Goal: Transaction & Acquisition: Purchase product/service

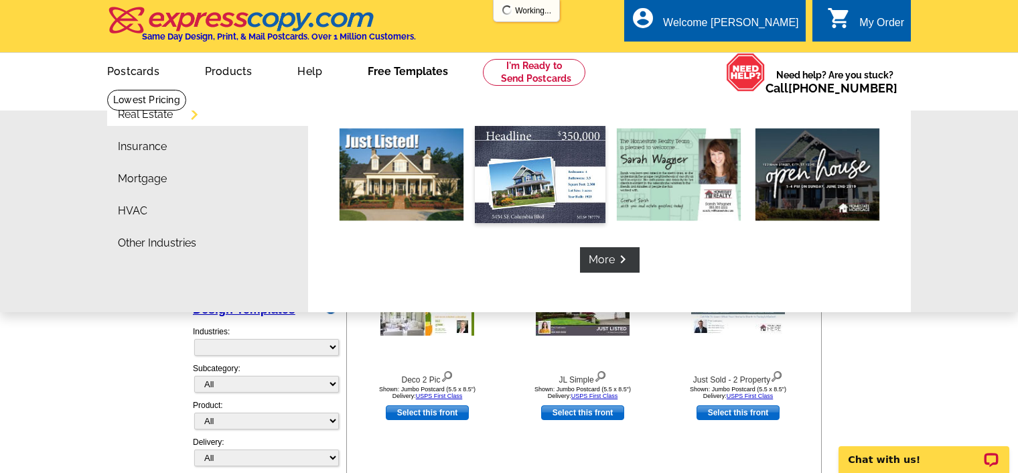
select select "785"
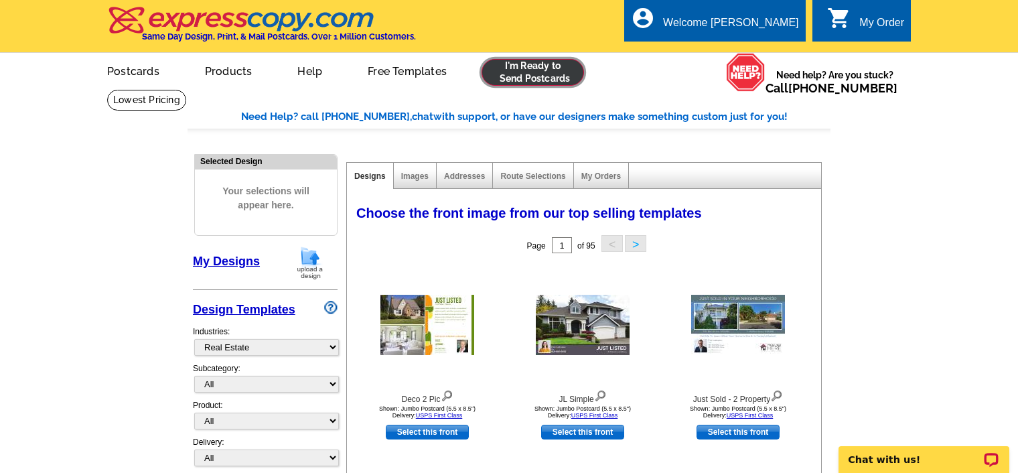
click at [527, 80] on link at bounding box center [533, 72] width 102 height 27
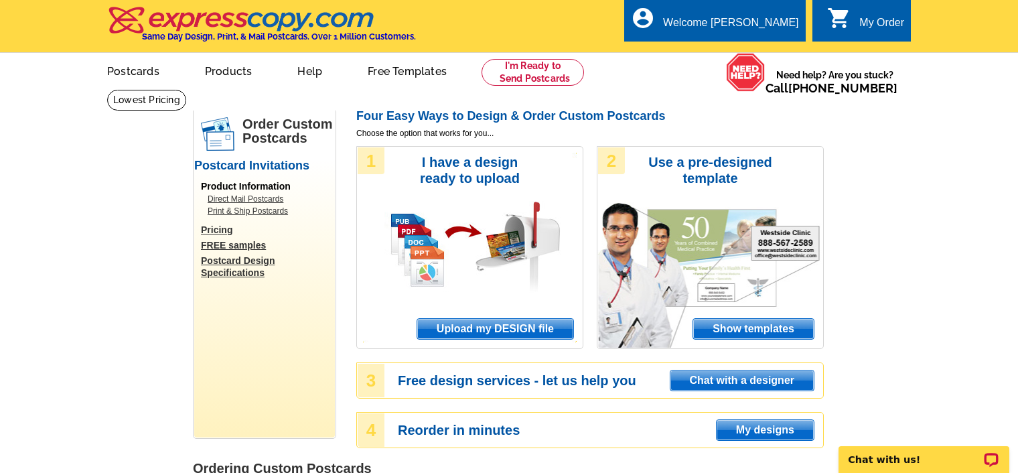
click at [486, 331] on span "Upload my DESIGN file" at bounding box center [495, 329] width 156 height 20
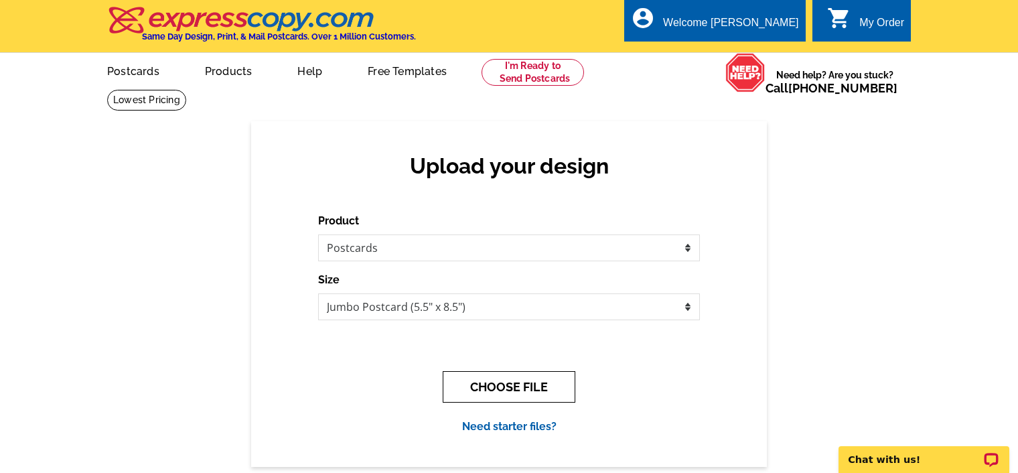
click at [520, 394] on button "CHOOSE FILE" at bounding box center [509, 386] width 133 height 31
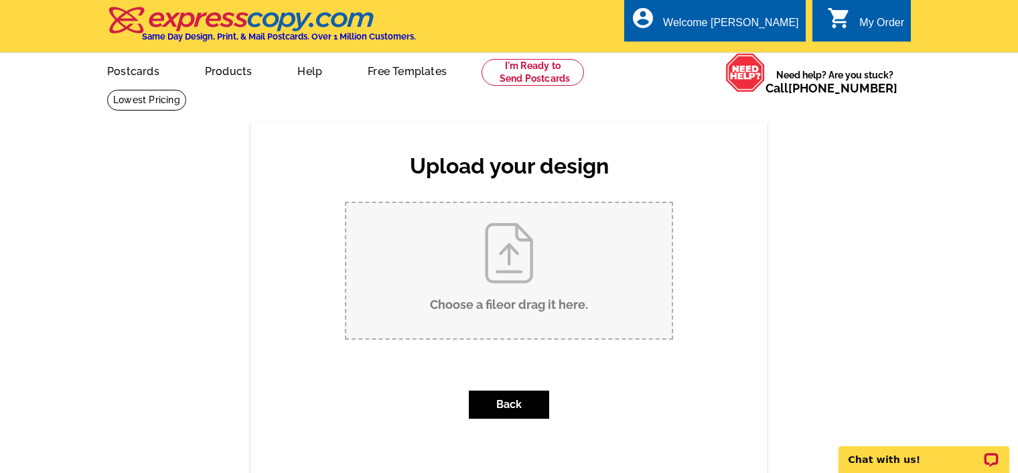
click at [520, 299] on input "Choose a file or drag it here ." at bounding box center [509, 270] width 326 height 135
type input "C:\fakepath\Just Sold 3555 S Atlantic 507 PC.pdf"
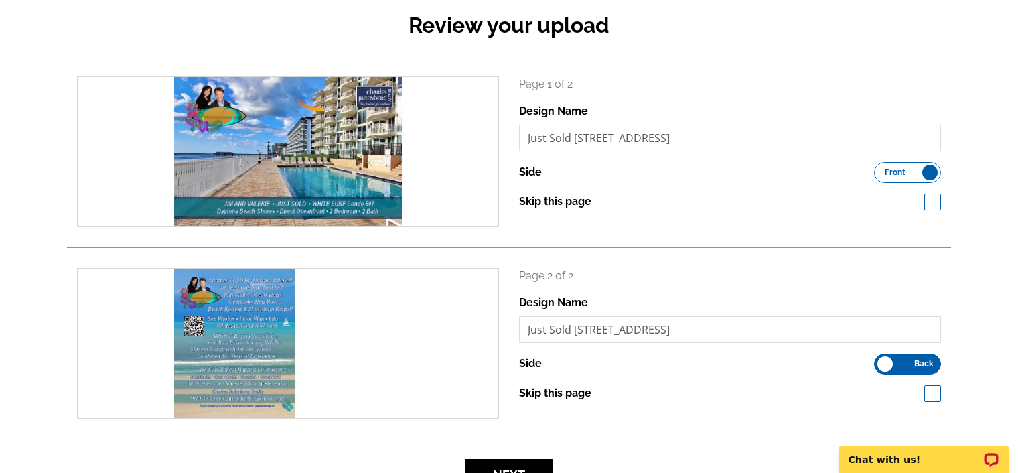
scroll to position [148, 0]
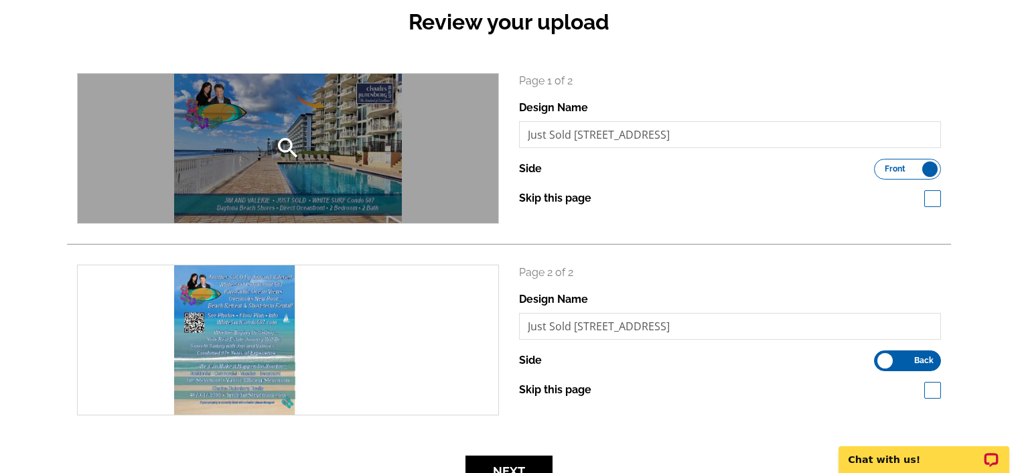
click at [343, 161] on div "search" at bounding box center [288, 148] width 421 height 149
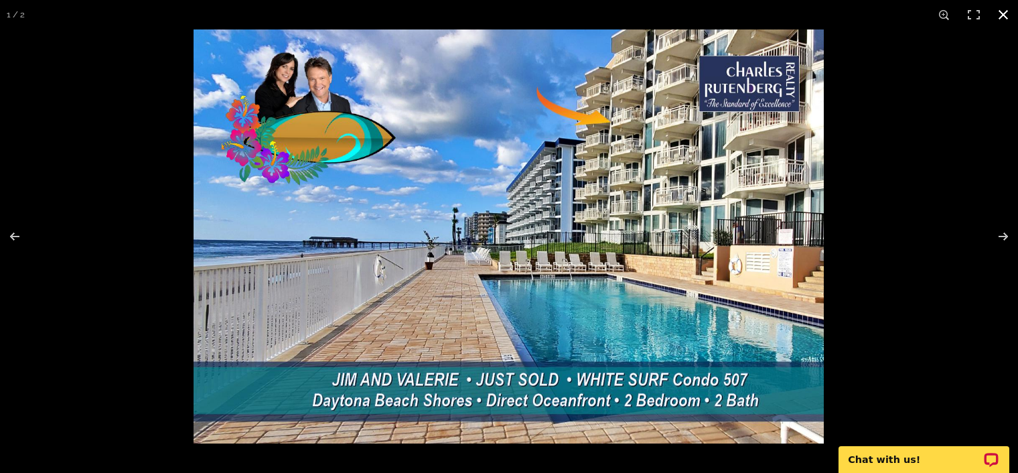
click at [1000, 13] on button at bounding box center [1003, 14] width 29 height 29
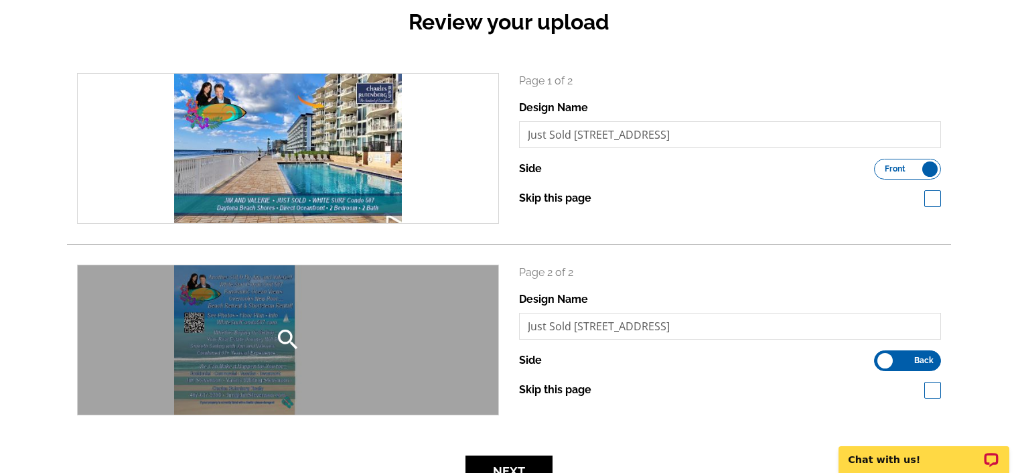
click at [249, 322] on div "search" at bounding box center [288, 339] width 421 height 149
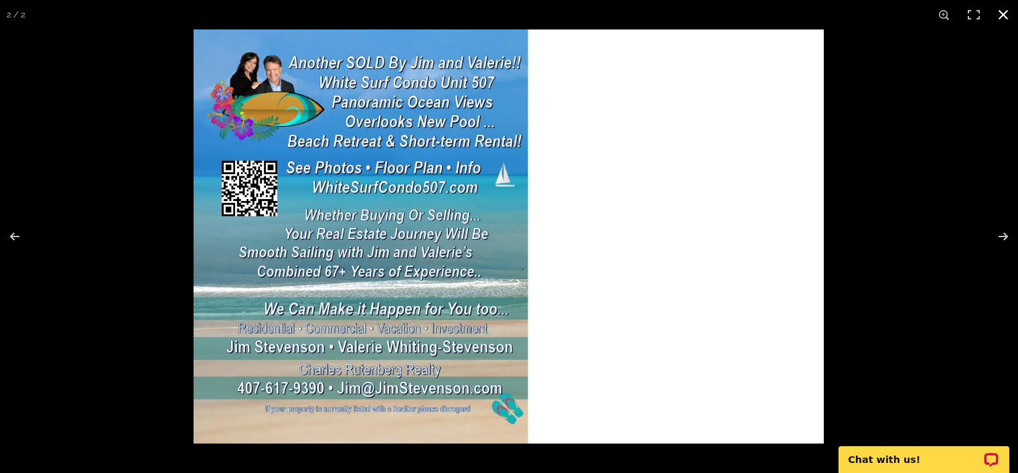
click at [1002, 17] on button at bounding box center [1003, 14] width 29 height 29
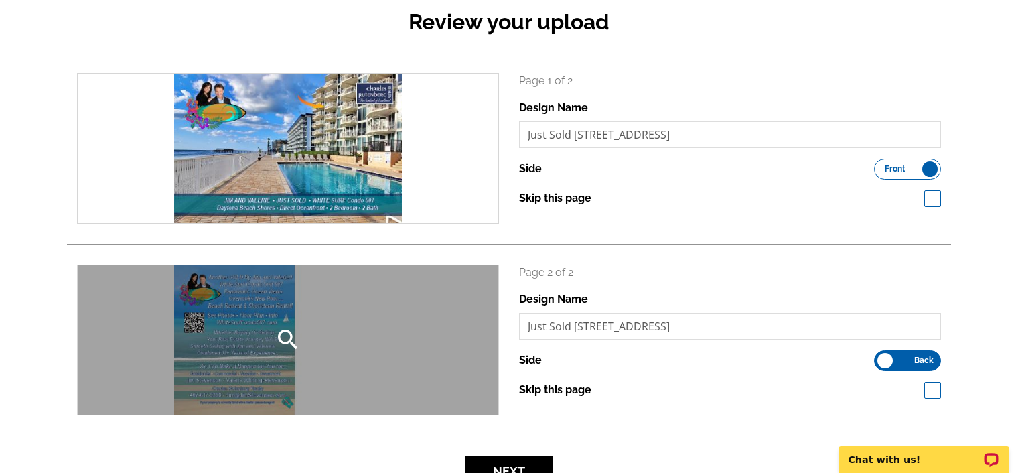
click at [284, 335] on icon "search" at bounding box center [288, 339] width 27 height 27
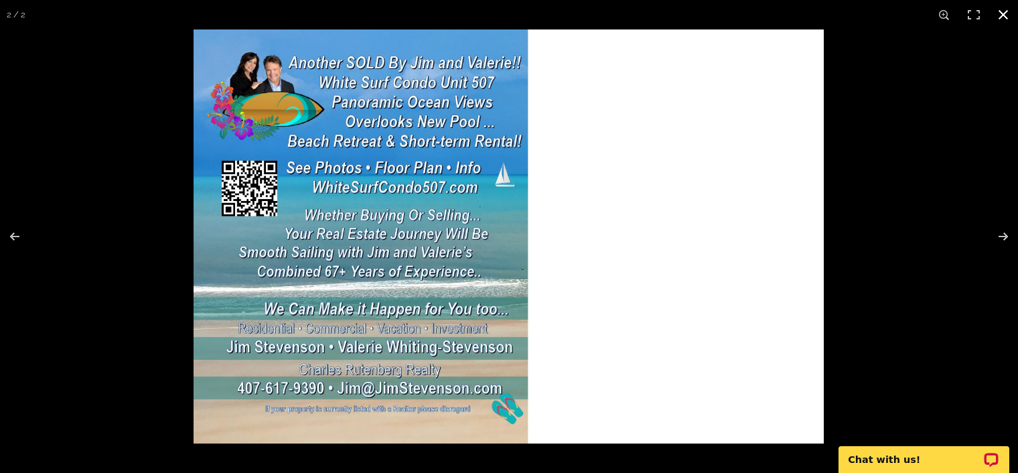
click at [1005, 15] on button at bounding box center [1003, 14] width 29 height 29
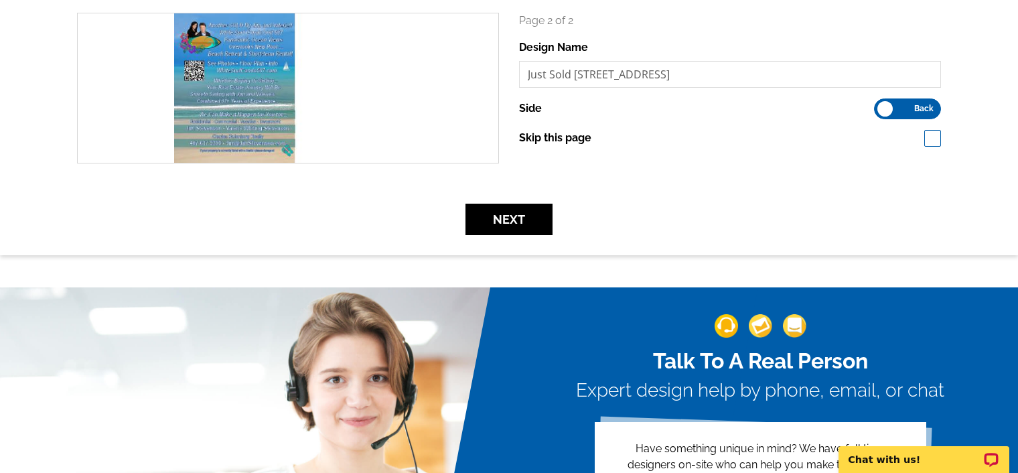
scroll to position [407, 0]
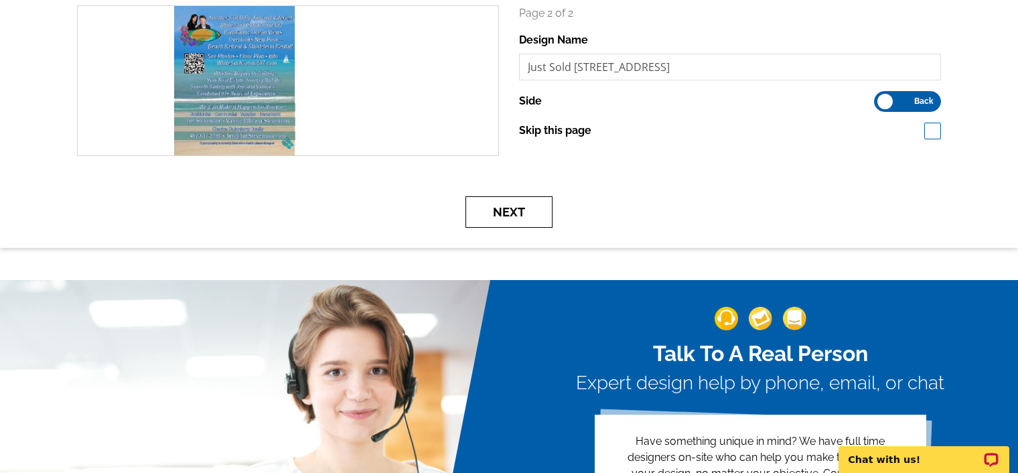
click at [510, 209] on button "Next" at bounding box center [509, 211] width 87 height 31
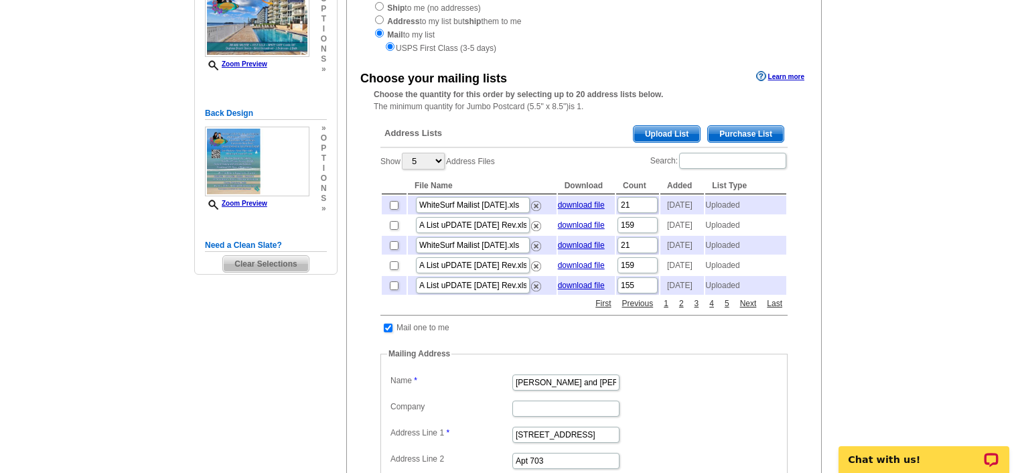
scroll to position [202, 0]
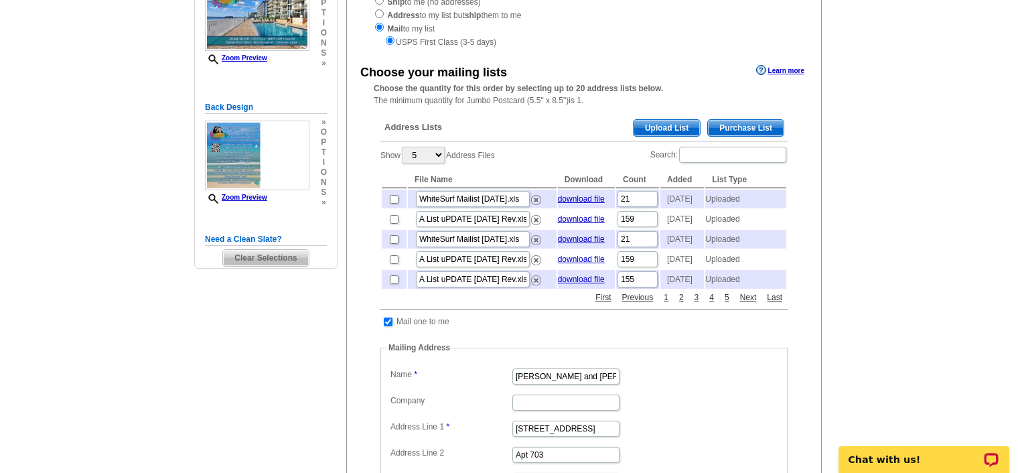
click at [661, 126] on span "Upload List" at bounding box center [667, 128] width 66 height 16
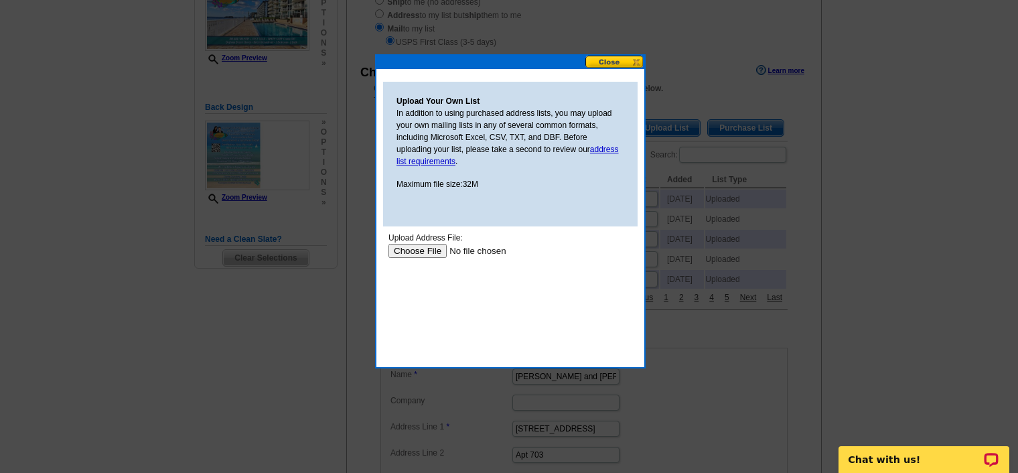
scroll to position [0, 0]
click at [974, 104] on div at bounding box center [509, 135] width 1018 height 675
click at [425, 252] on input "file" at bounding box center [473, 250] width 169 height 14
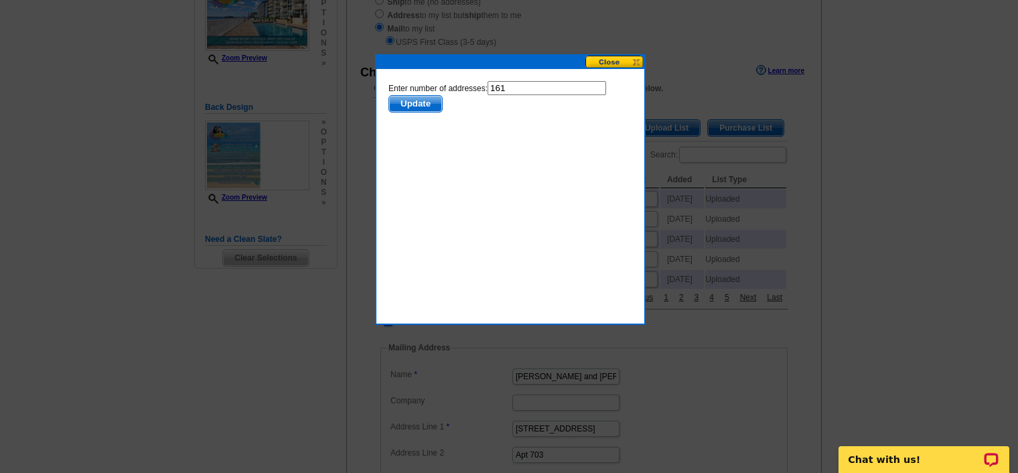
click at [442, 96] on span "Update" at bounding box center [415, 103] width 53 height 16
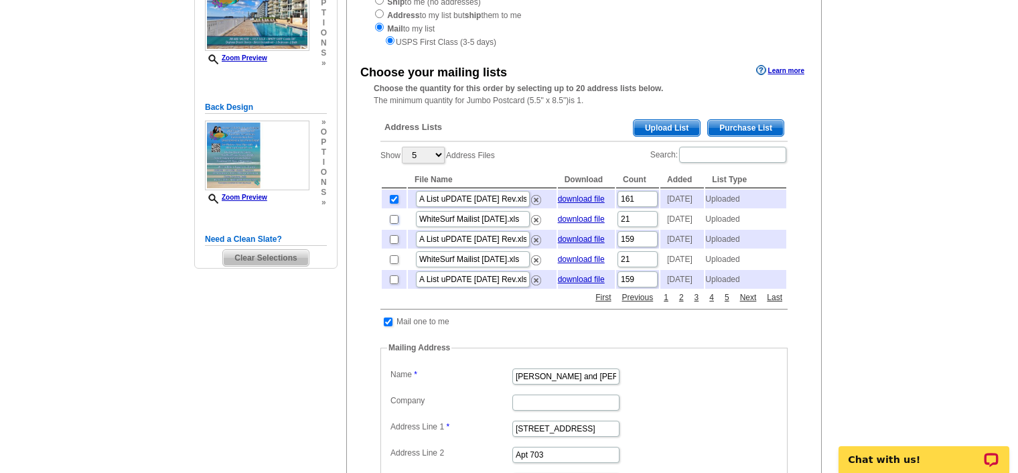
click at [395, 224] on input "checkbox" at bounding box center [394, 219] width 9 height 9
checkbox input "true"
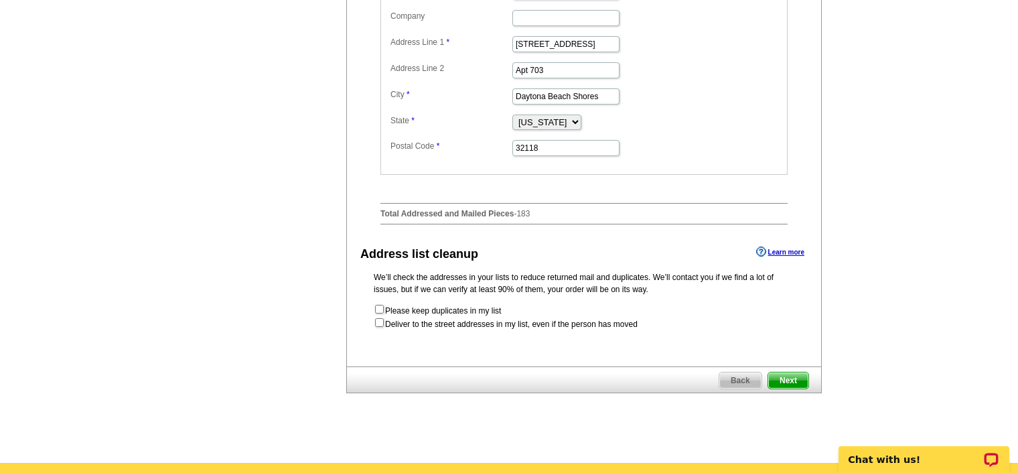
scroll to position [590, 0]
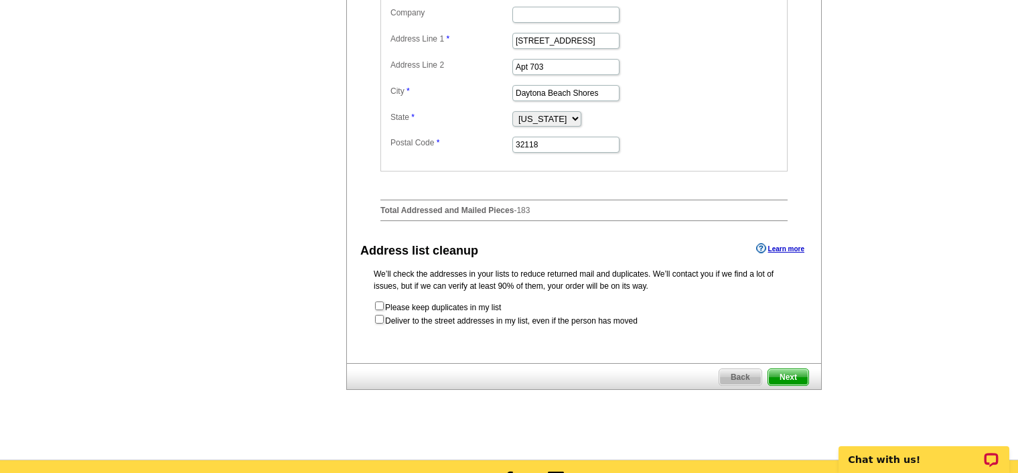
click at [787, 385] on span "Next" at bounding box center [788, 377] width 40 height 16
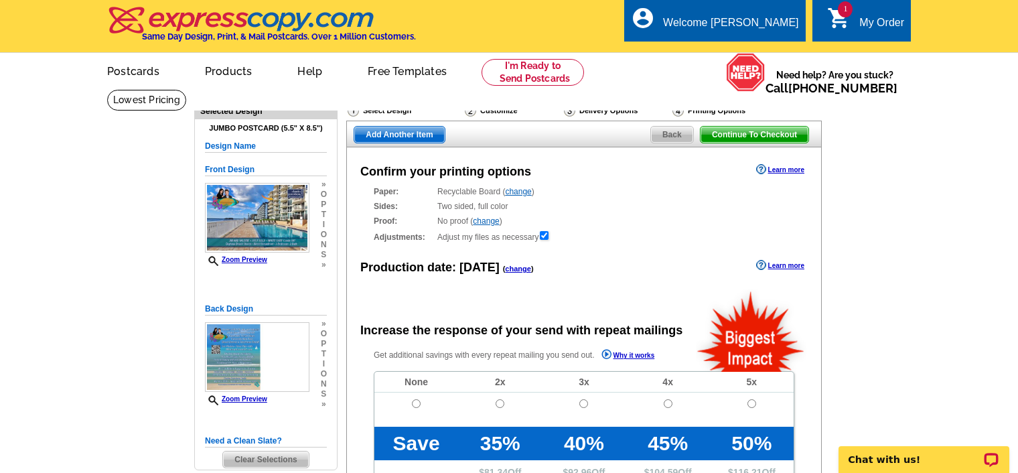
radio input "false"
click at [416, 404] on input "radio" at bounding box center [416, 403] width 9 height 9
radio input "true"
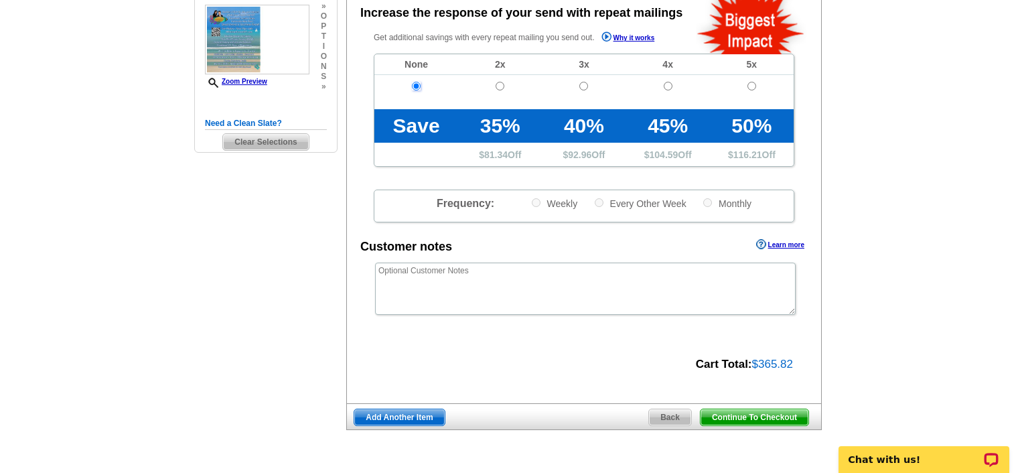
scroll to position [319, 0]
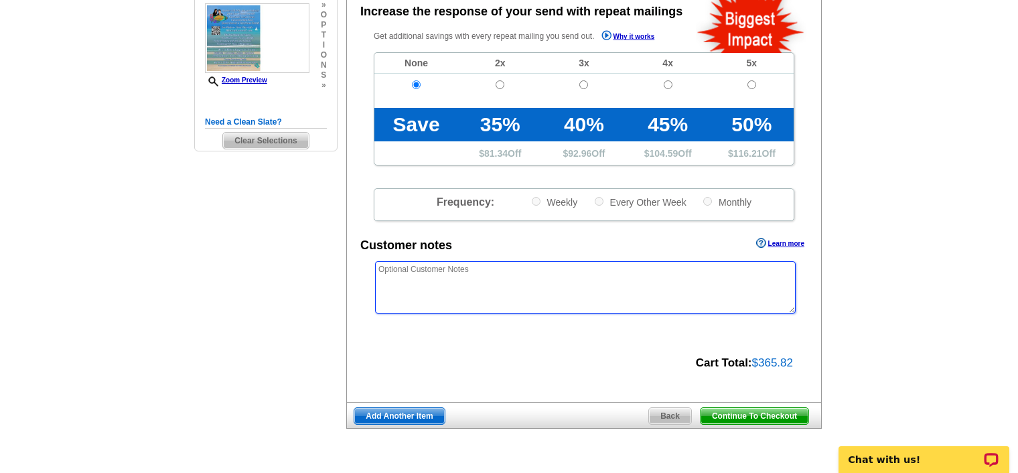
click at [436, 271] on textarea at bounding box center [585, 287] width 421 height 52
type textarea "Please full bleed no white border. Thanks"
click at [732, 410] on span "Continue To Checkout" at bounding box center [755, 416] width 108 height 16
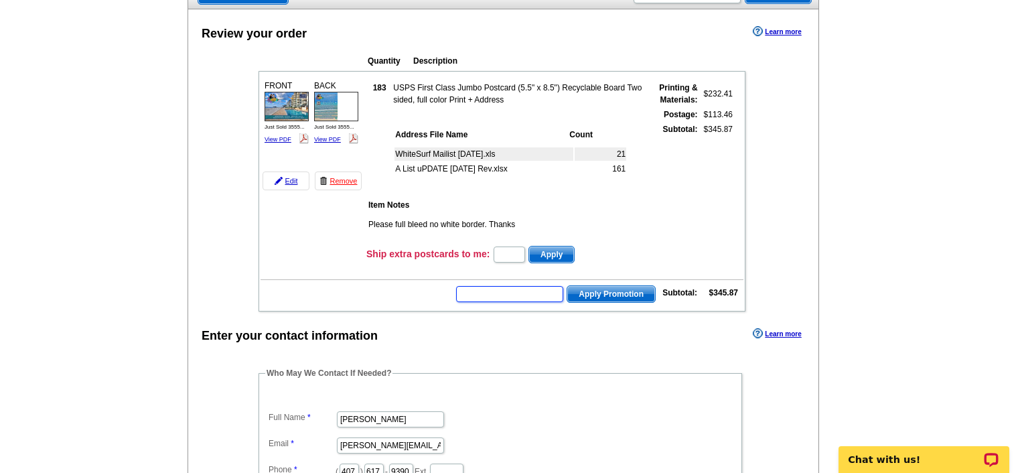
click at [494, 289] on input "text" at bounding box center [509, 294] width 107 height 16
click at [492, 291] on input "text" at bounding box center [509, 294] width 107 height 16
type input "sms40m"
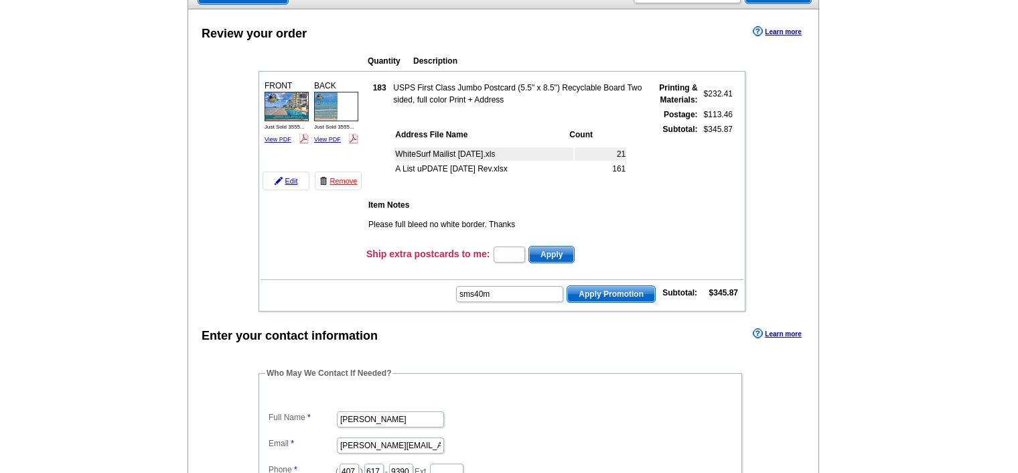
click at [602, 286] on span "Apply Promotion" at bounding box center [611, 294] width 88 height 16
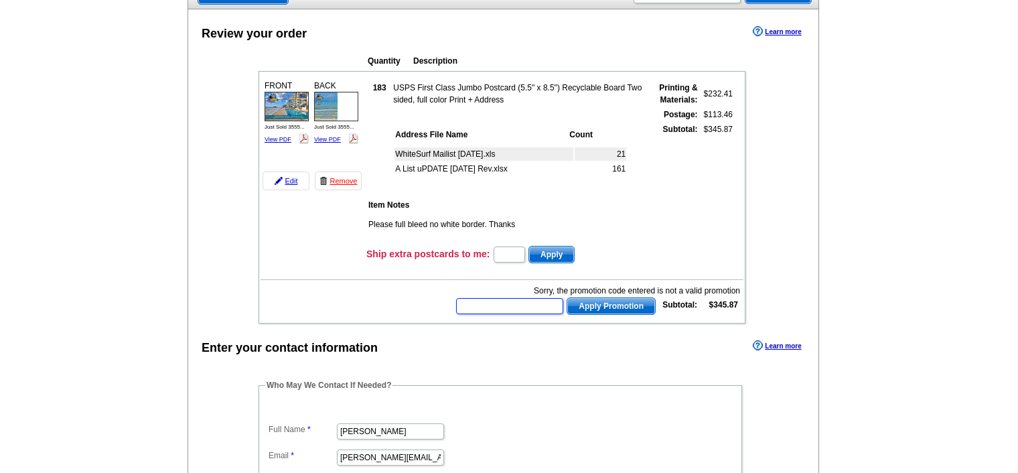
click at [547, 298] on input "text" at bounding box center [509, 306] width 107 height 16
type input "sms40"
click at [595, 299] on span "Apply Promotion" at bounding box center [611, 306] width 88 height 16
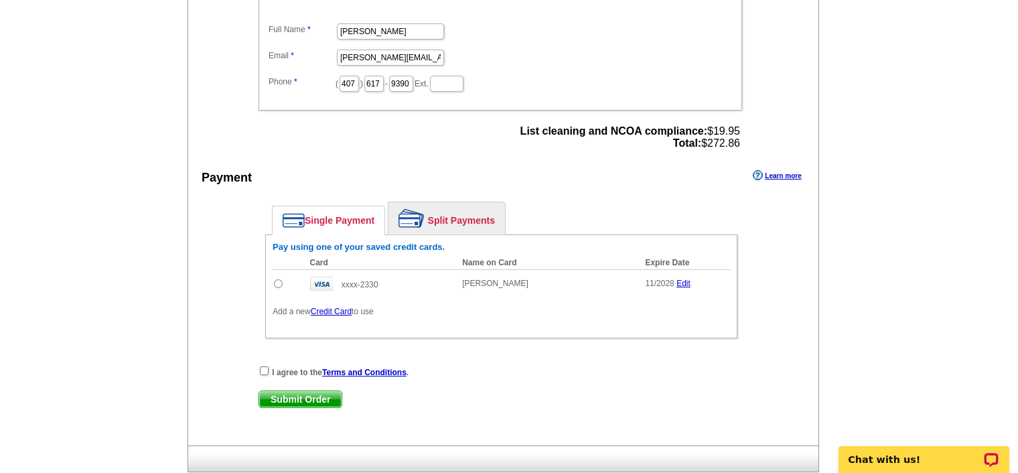
scroll to position [551, 0]
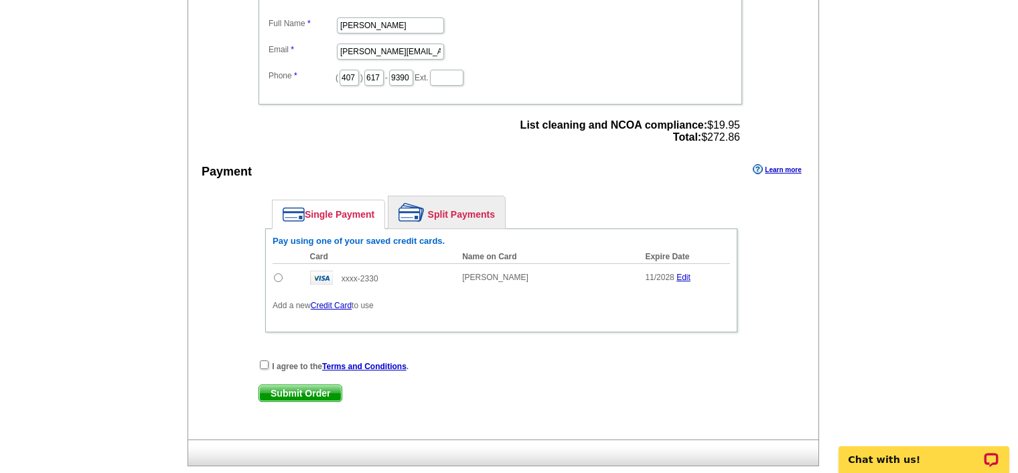
click at [277, 273] on input "radio" at bounding box center [278, 277] width 9 height 9
radio input "true"
click at [262, 360] on input "checkbox" at bounding box center [264, 364] width 9 height 9
checkbox input "true"
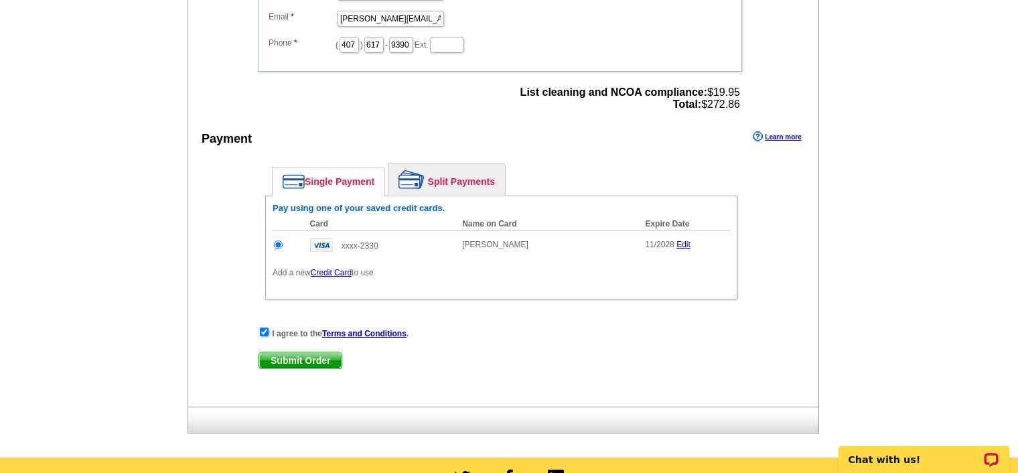
scroll to position [587, 0]
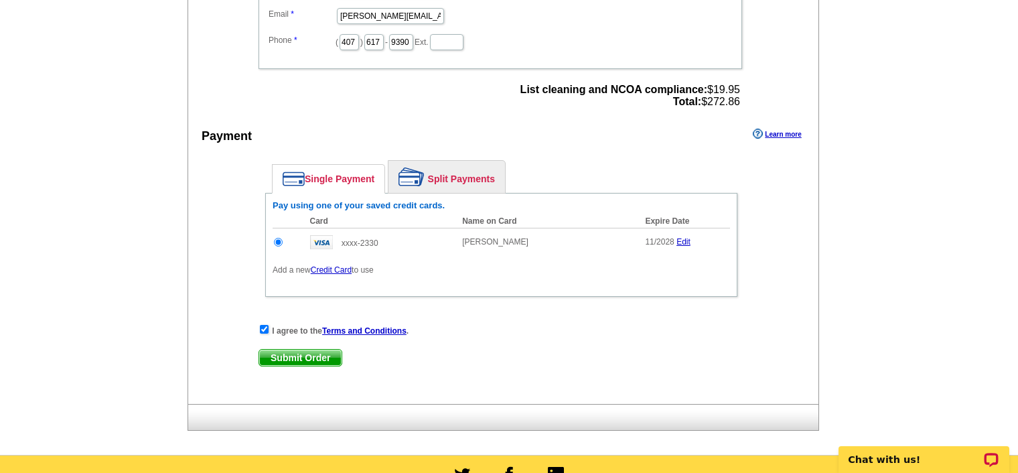
click at [288, 354] on span "Submit Order" at bounding box center [300, 358] width 82 height 16
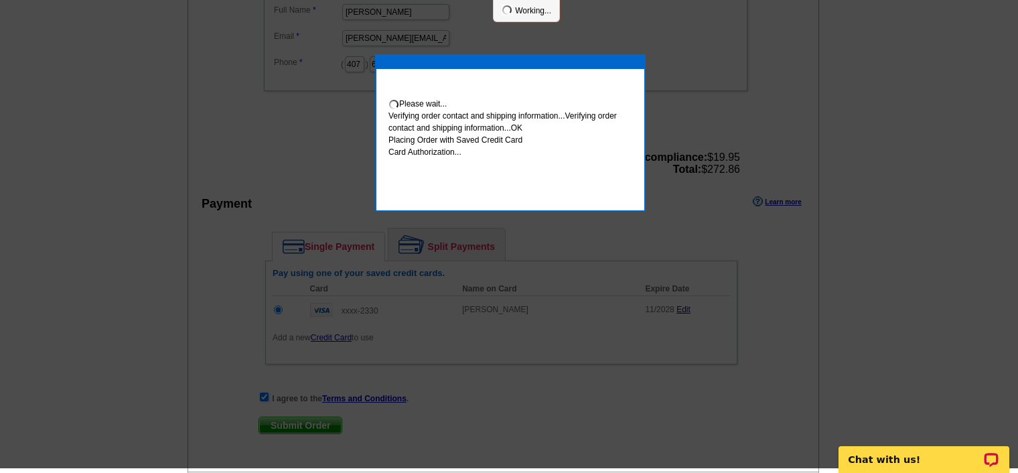
scroll to position [581, 0]
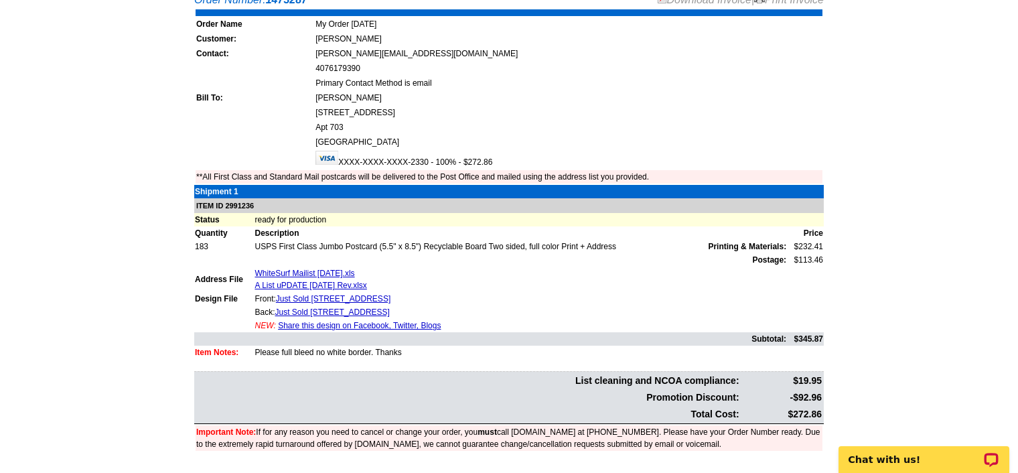
scroll to position [303, 0]
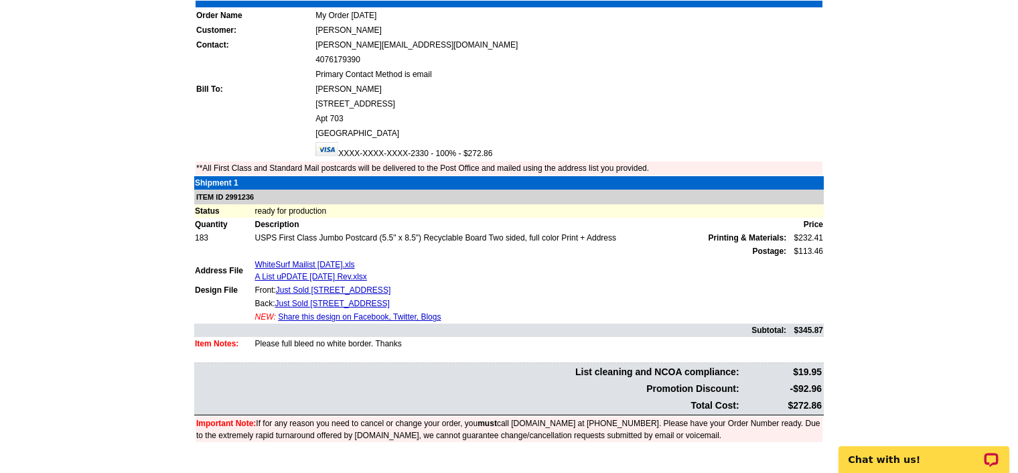
click at [1016, 173] on main "Order Number: 1473287 Download Invoice | Print Invoice Order Name My Order [DAT…" at bounding box center [509, 226] width 1018 height 498
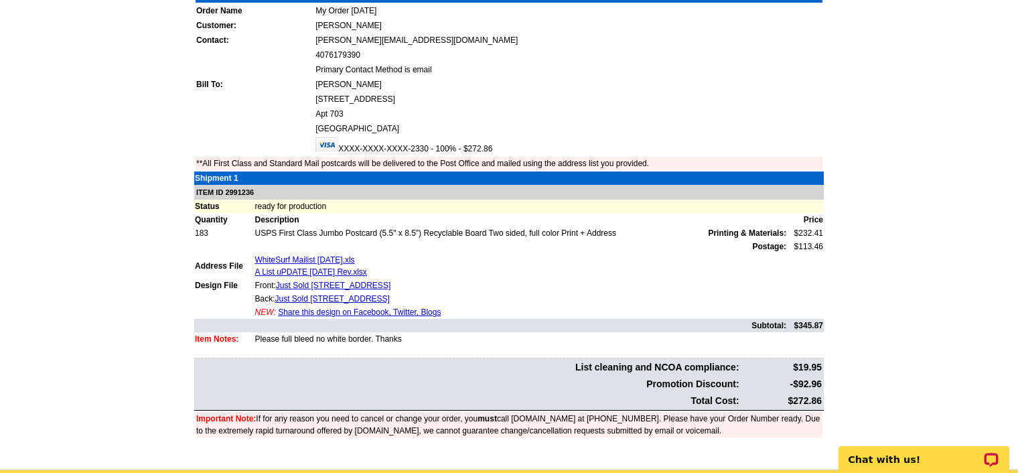
scroll to position [314, 0]
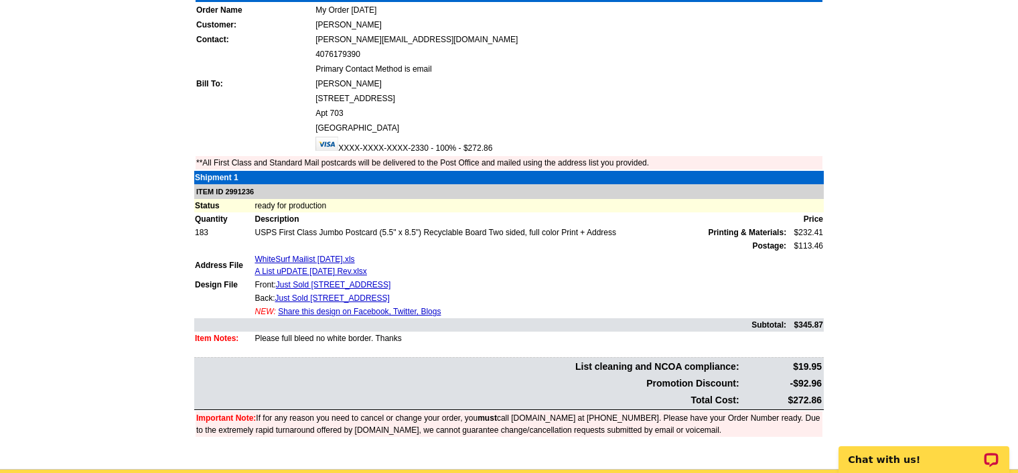
click at [1016, 173] on main "Order Number: 1473287 Download Invoice | Print Invoice Order Name My Order [DAT…" at bounding box center [509, 220] width 1018 height 498
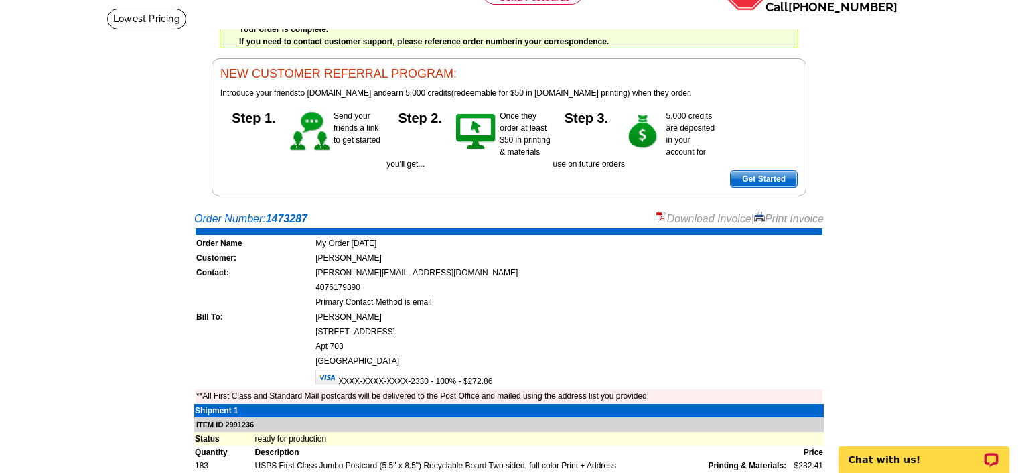
scroll to position [0, 0]
